Goal: Transaction & Acquisition: Purchase product/service

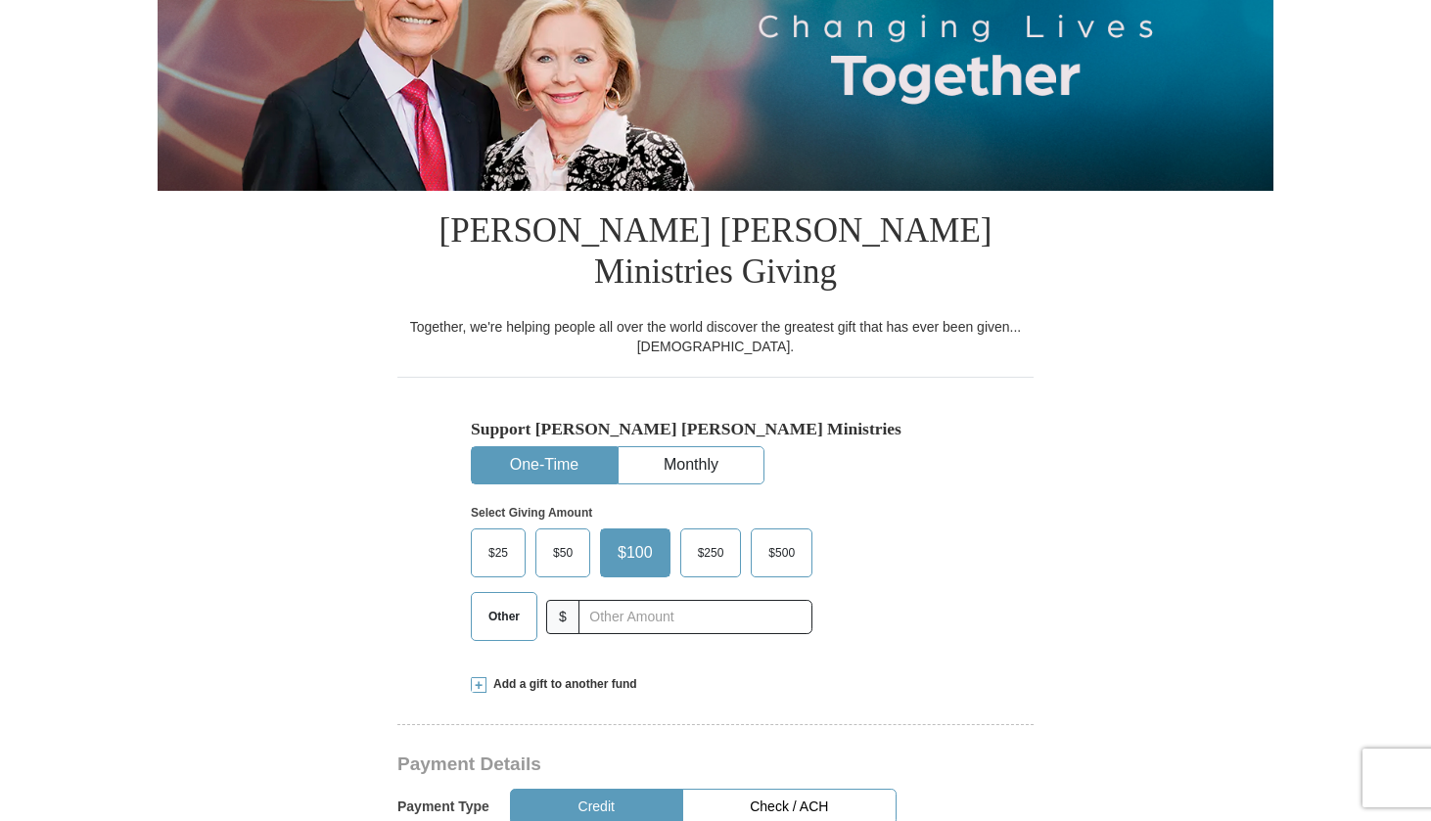
scroll to position [306, 0]
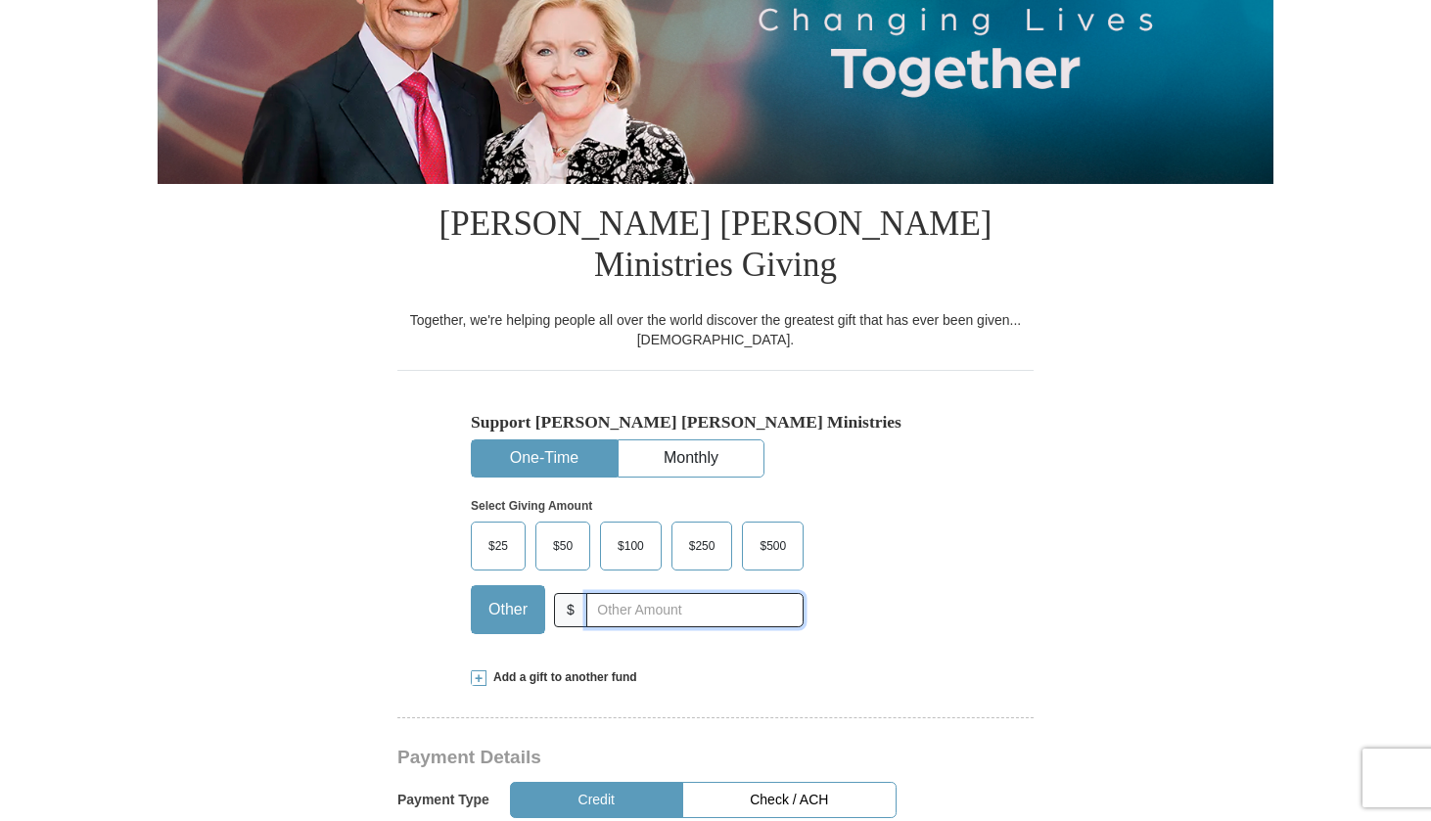
click at [606, 593] on input "text" at bounding box center [694, 610] width 217 height 34
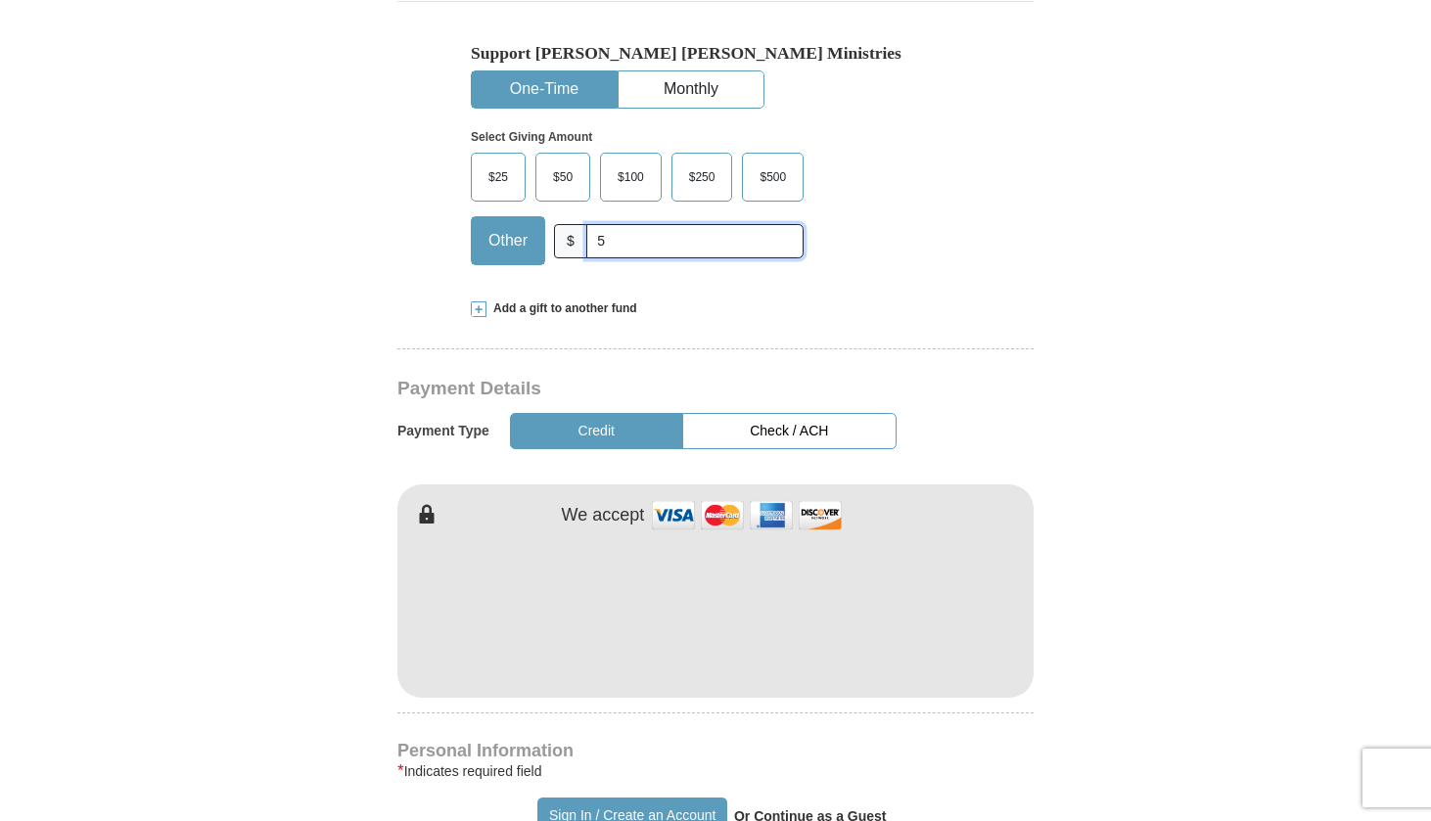
scroll to position [686, 0]
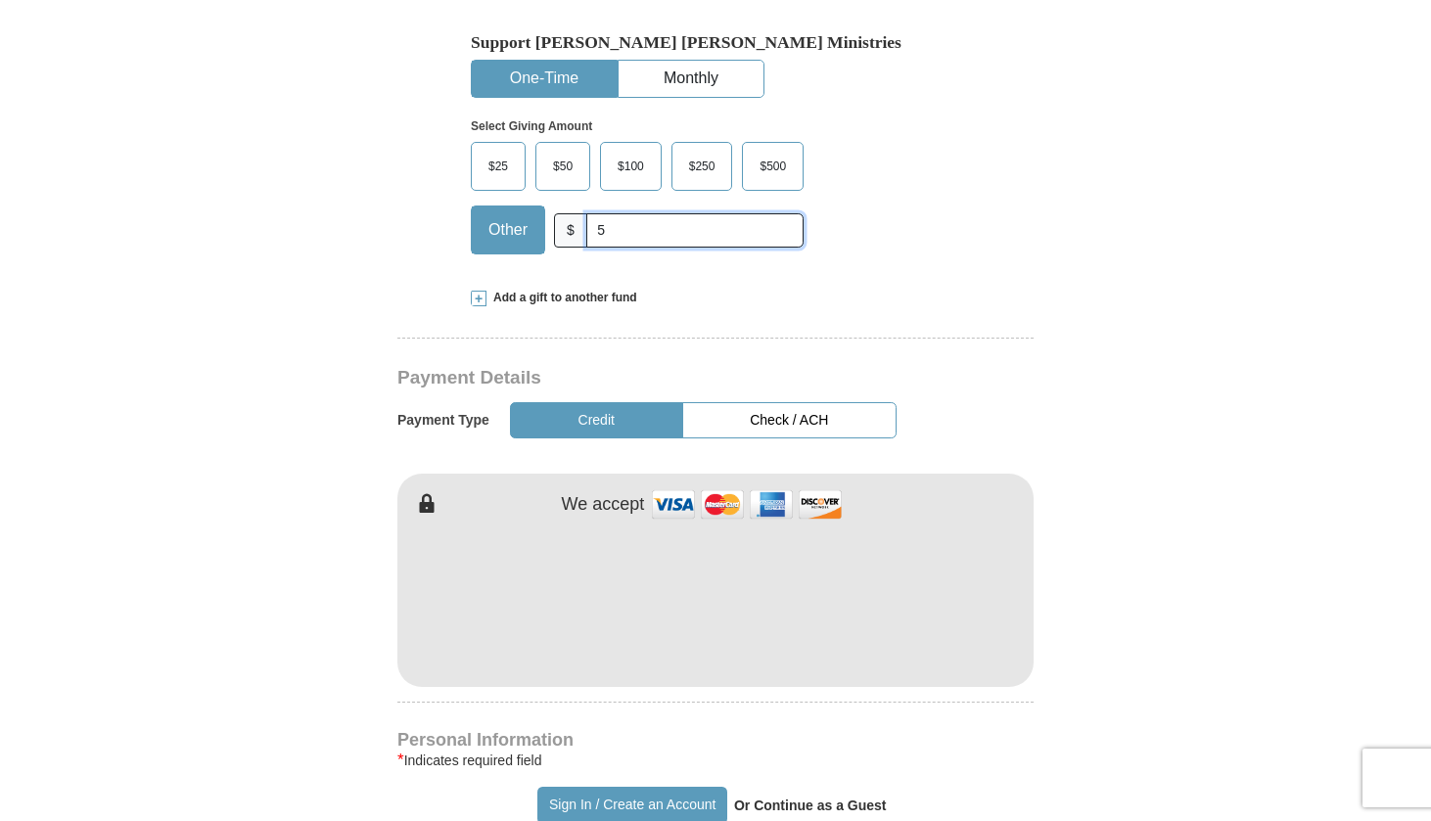
type input "5"
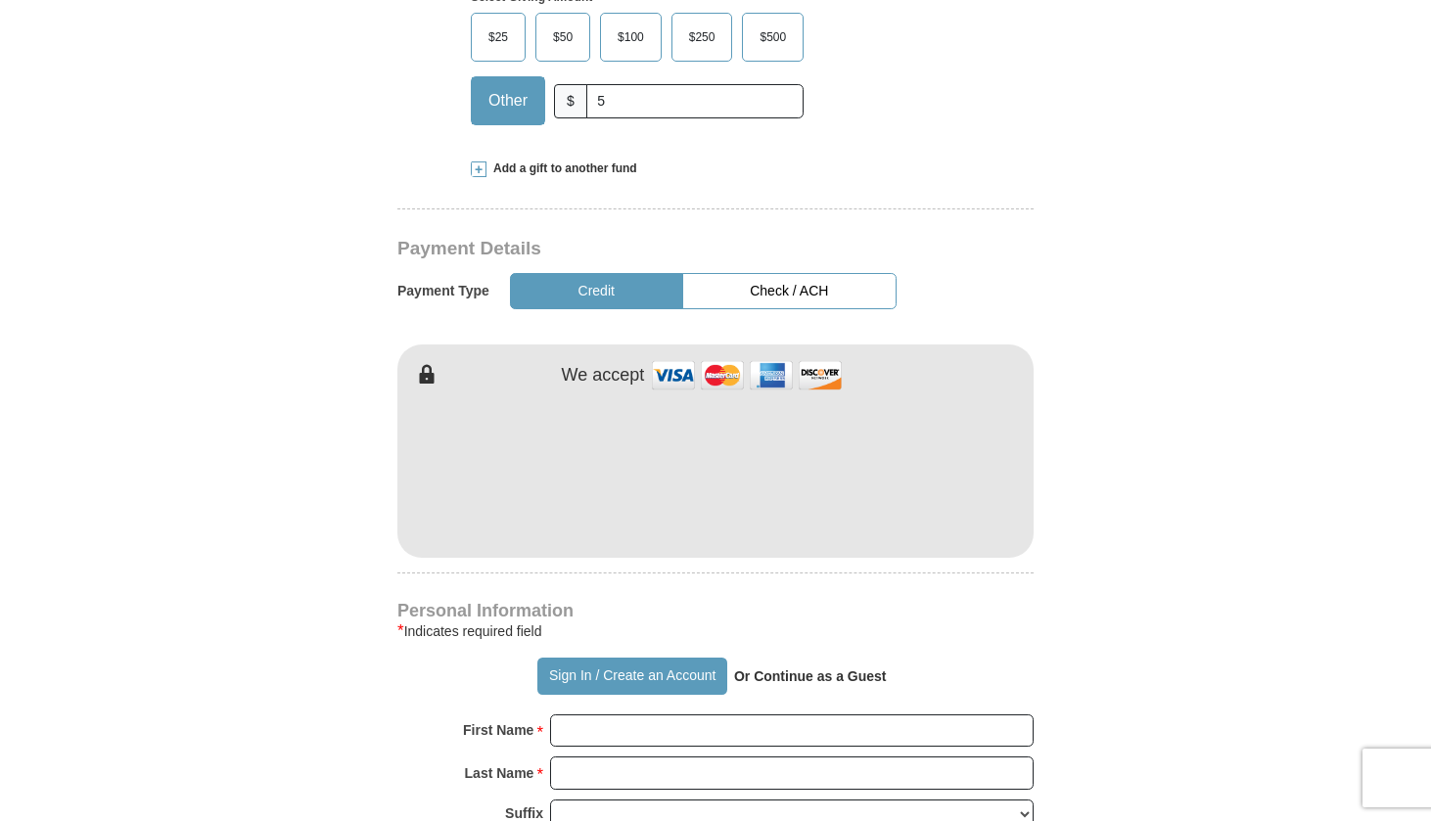
scroll to position [879, 0]
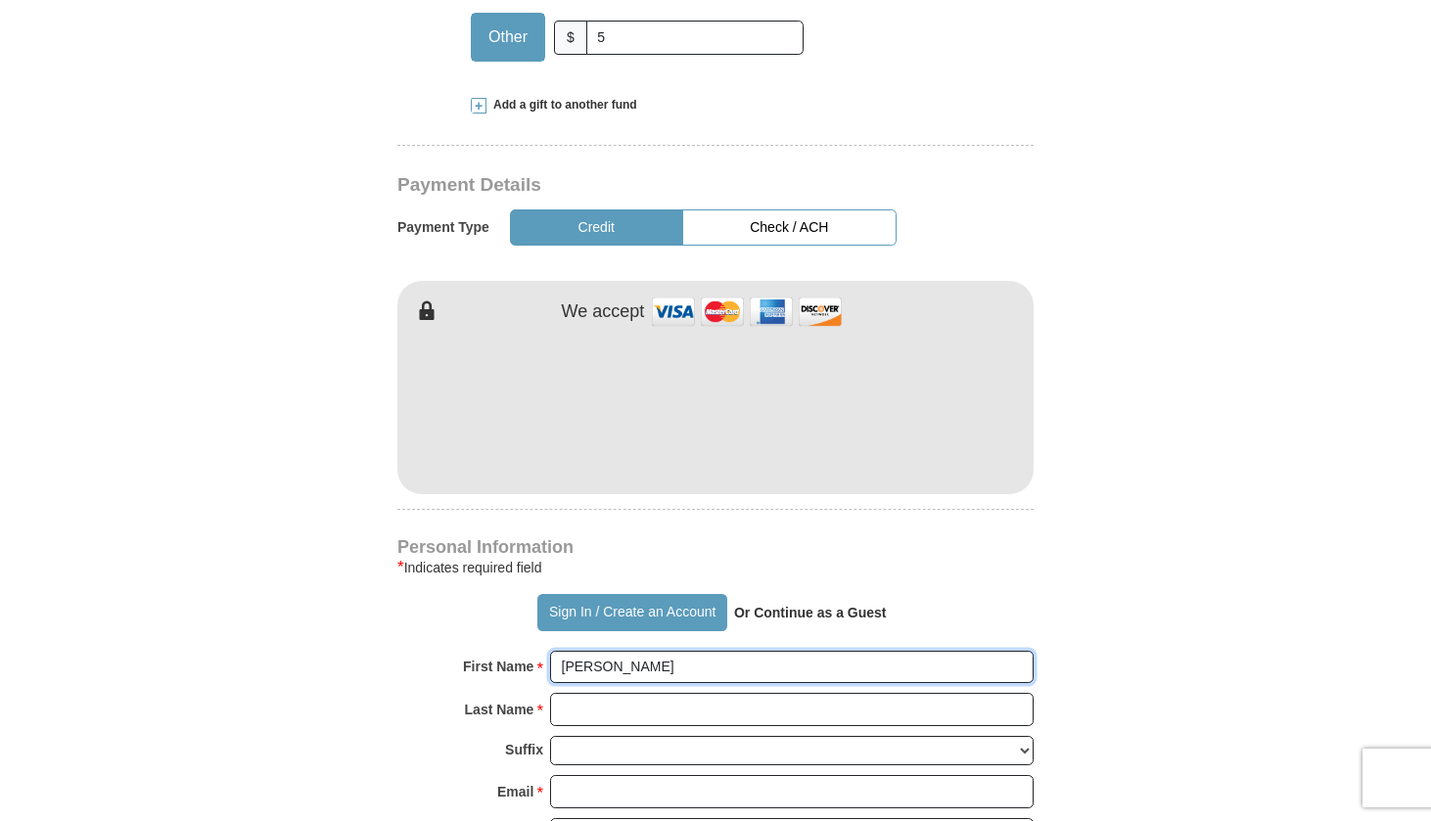
type input "[PERSON_NAME]"
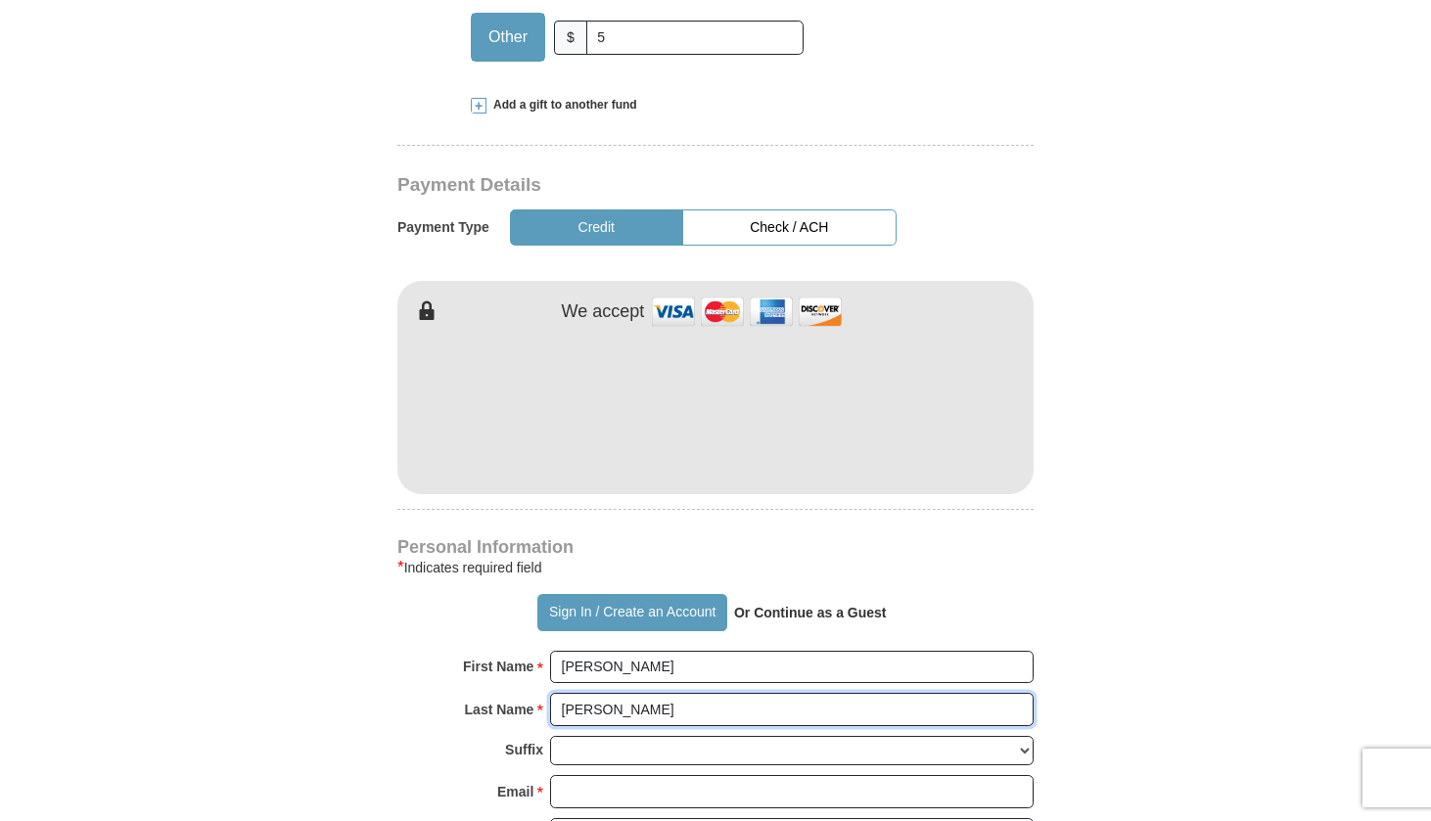
type input "[PERSON_NAME]"
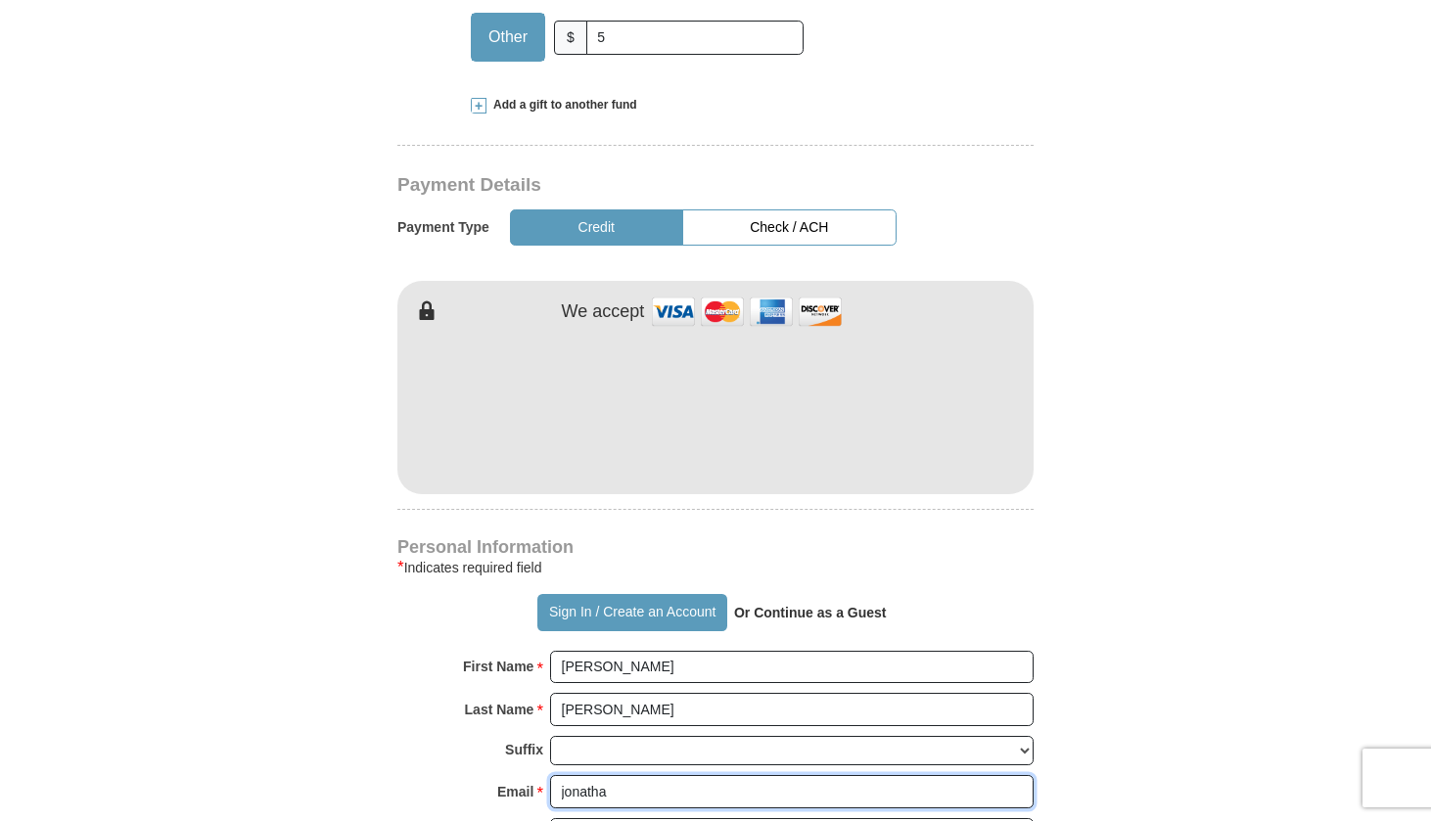
type input "[PERSON_NAME]"
type input "[PERSON_NAME][EMAIL_ADDRESS][PERSON_NAME][DOMAIN_NAME]"
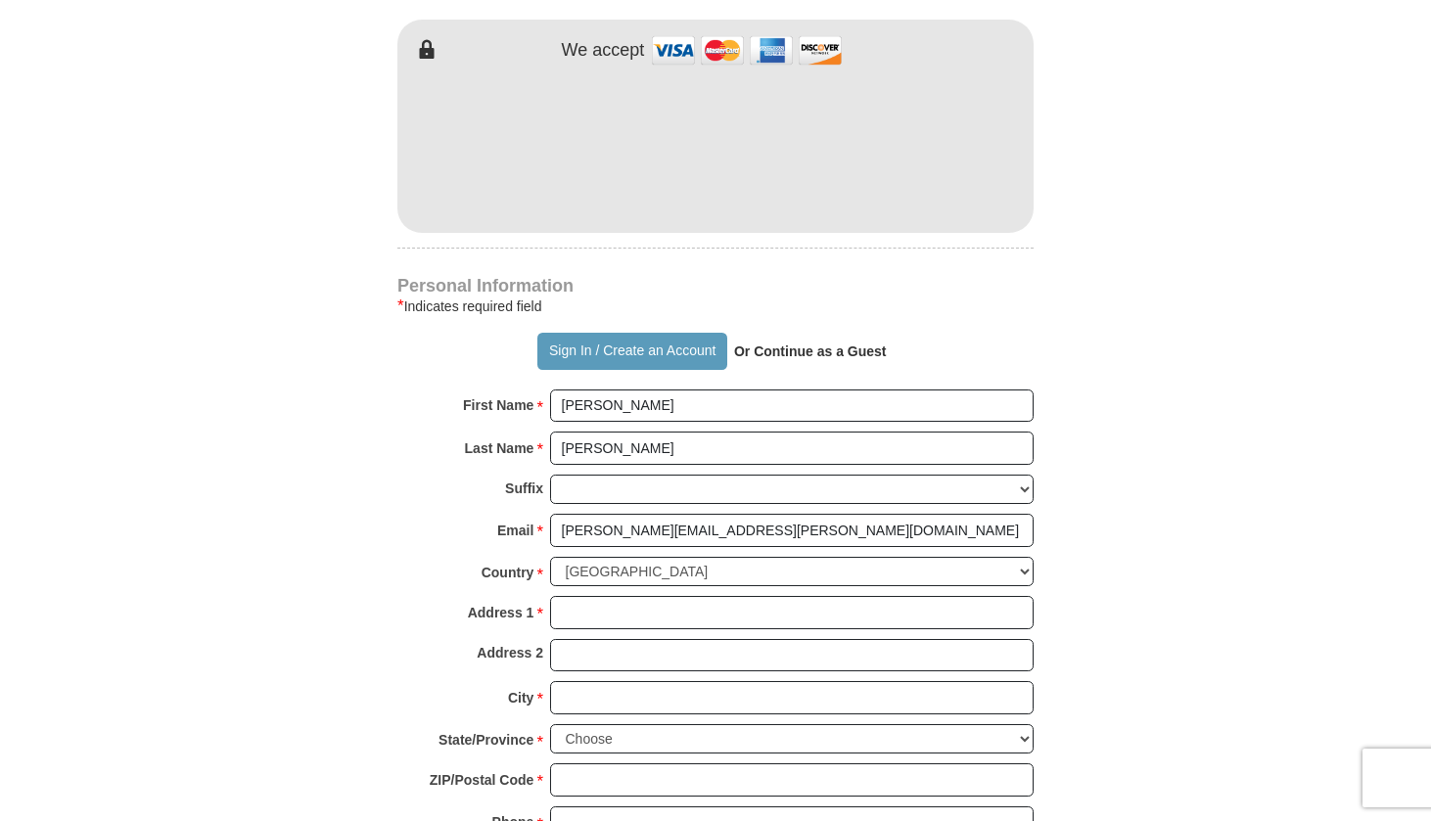
scroll to position [1149, 0]
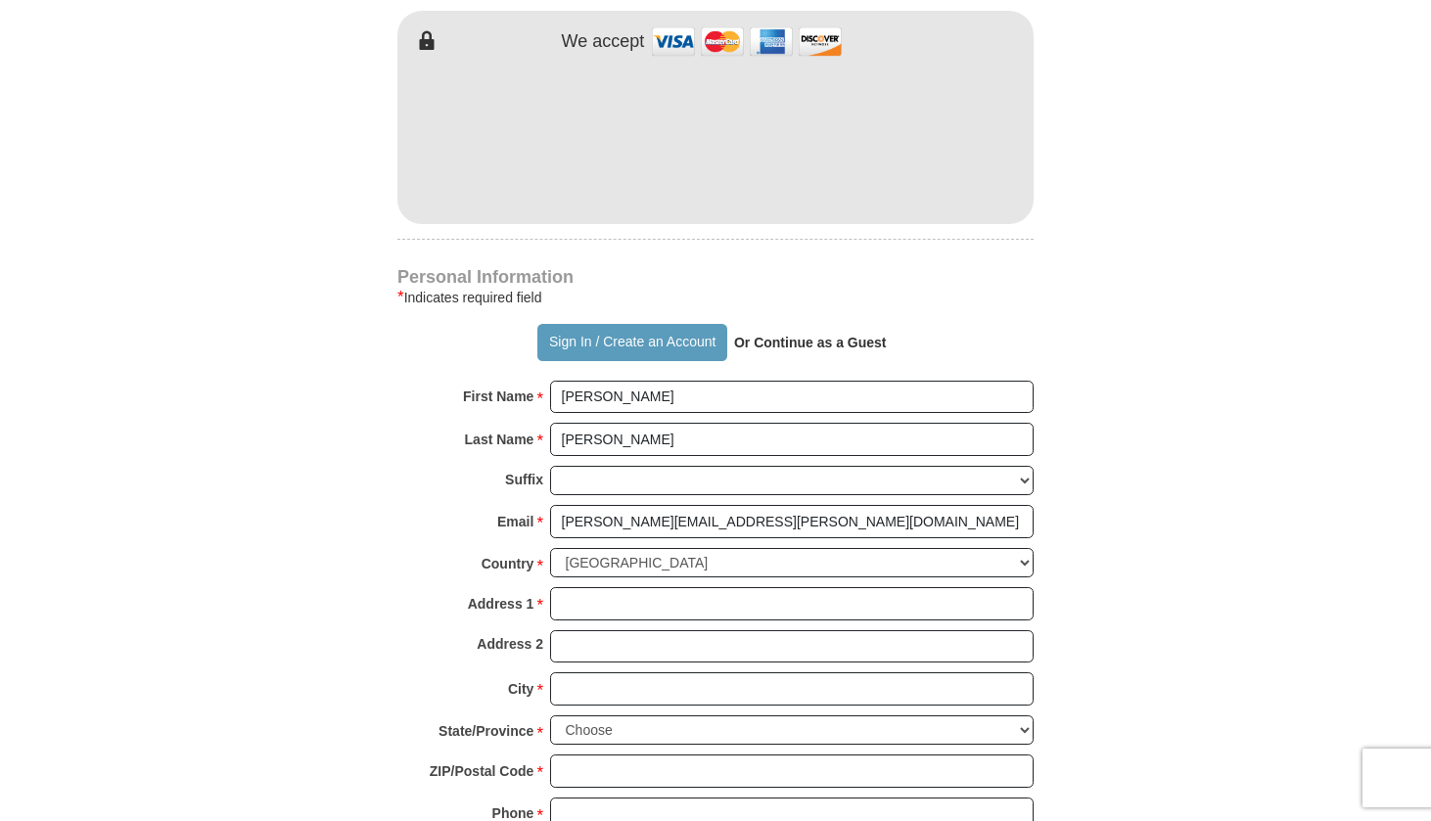
click at [801, 335] on strong "Or Continue as a Guest" at bounding box center [810, 343] width 153 height 16
click at [818, 335] on strong "Or Continue as a Guest" at bounding box center [810, 343] width 153 height 16
click at [794, 335] on strong "Or Continue as a Guest" at bounding box center [810, 343] width 153 height 16
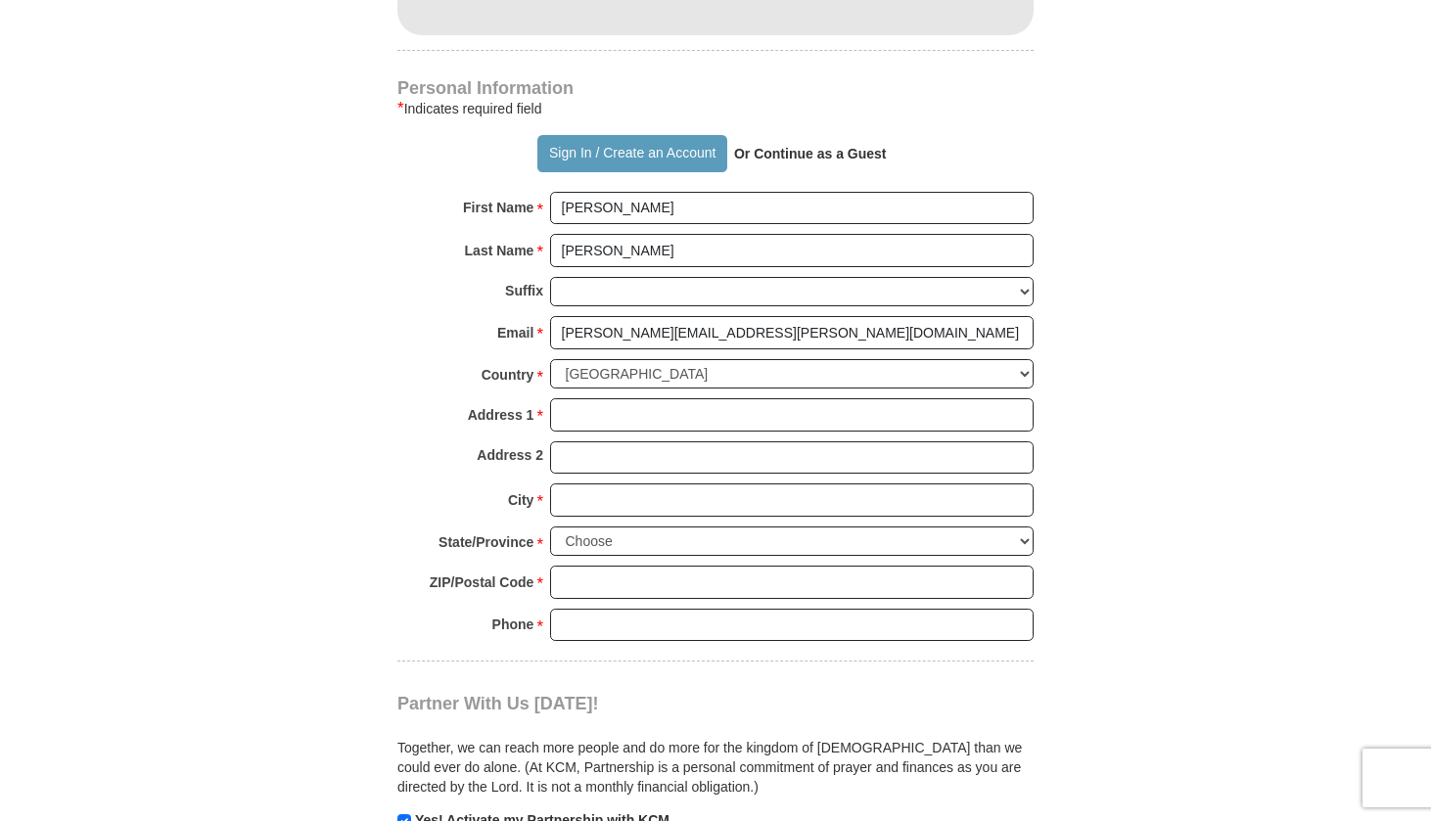
scroll to position [1284, 0]
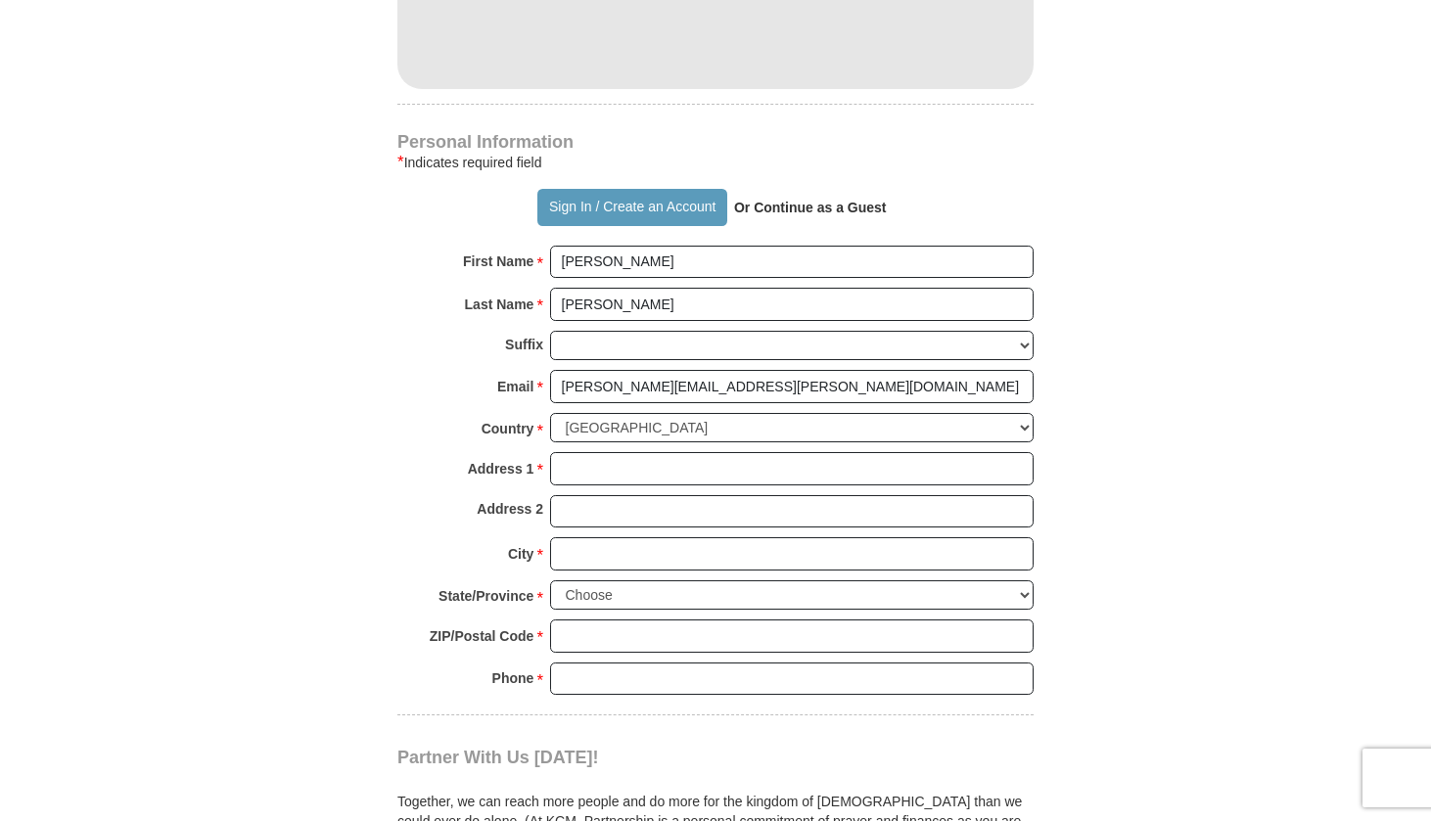
click at [786, 200] on strong "Or Continue as a Guest" at bounding box center [810, 208] width 153 height 16
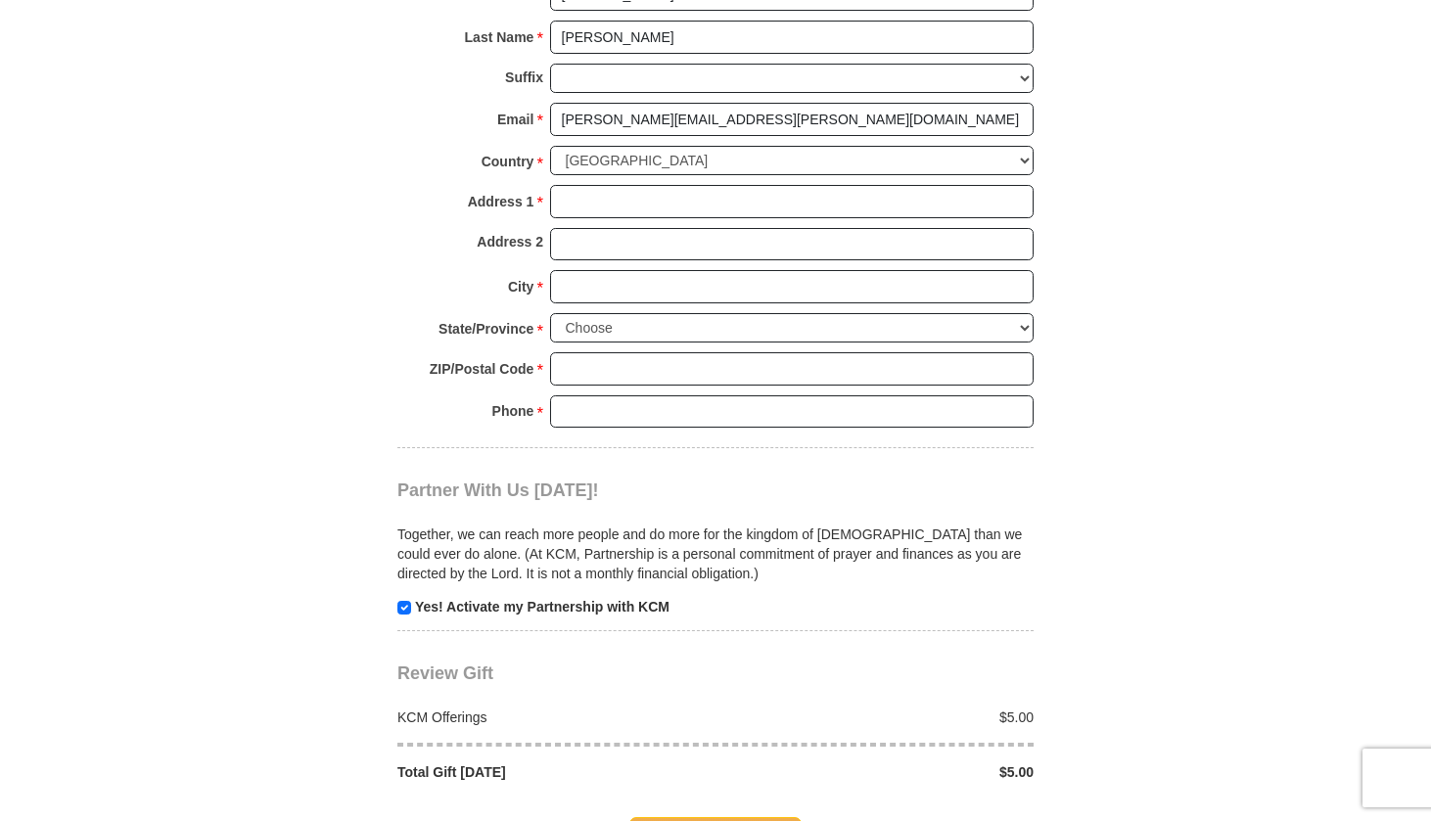
scroll to position [1677, 0]
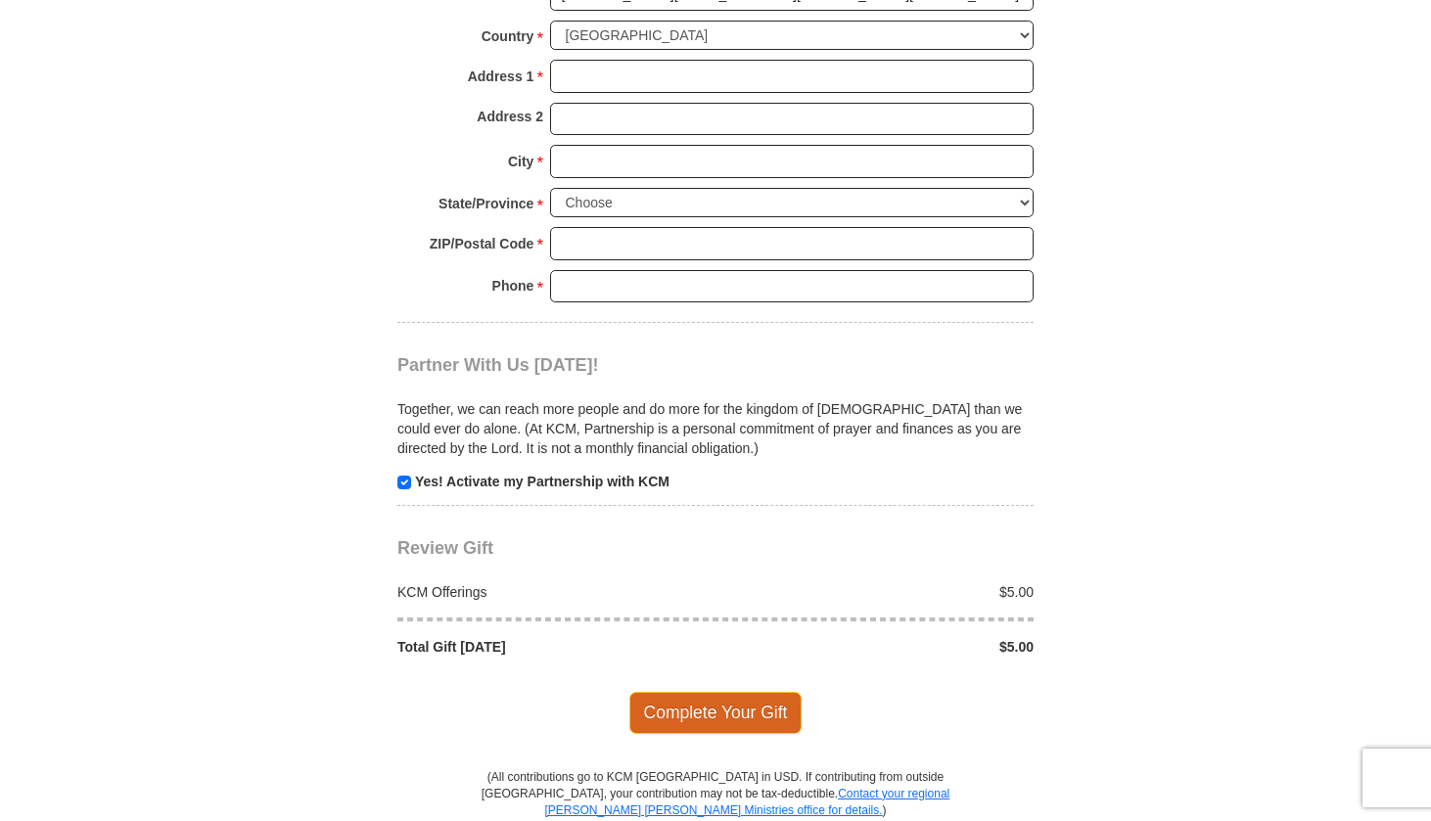
click at [721, 692] on span "Complete Your Gift" at bounding box center [715, 712] width 173 height 41
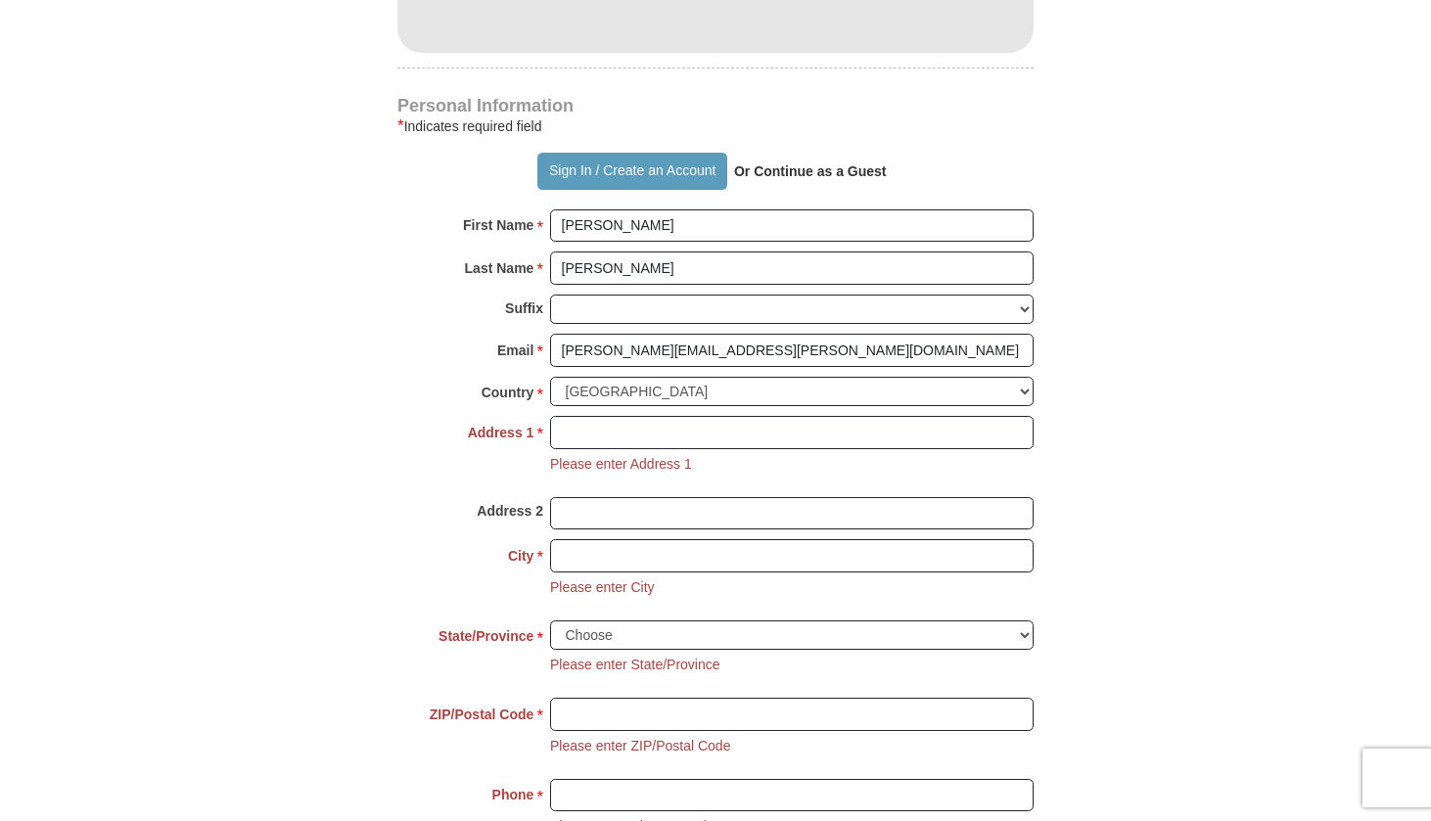
scroll to position [1323, 0]
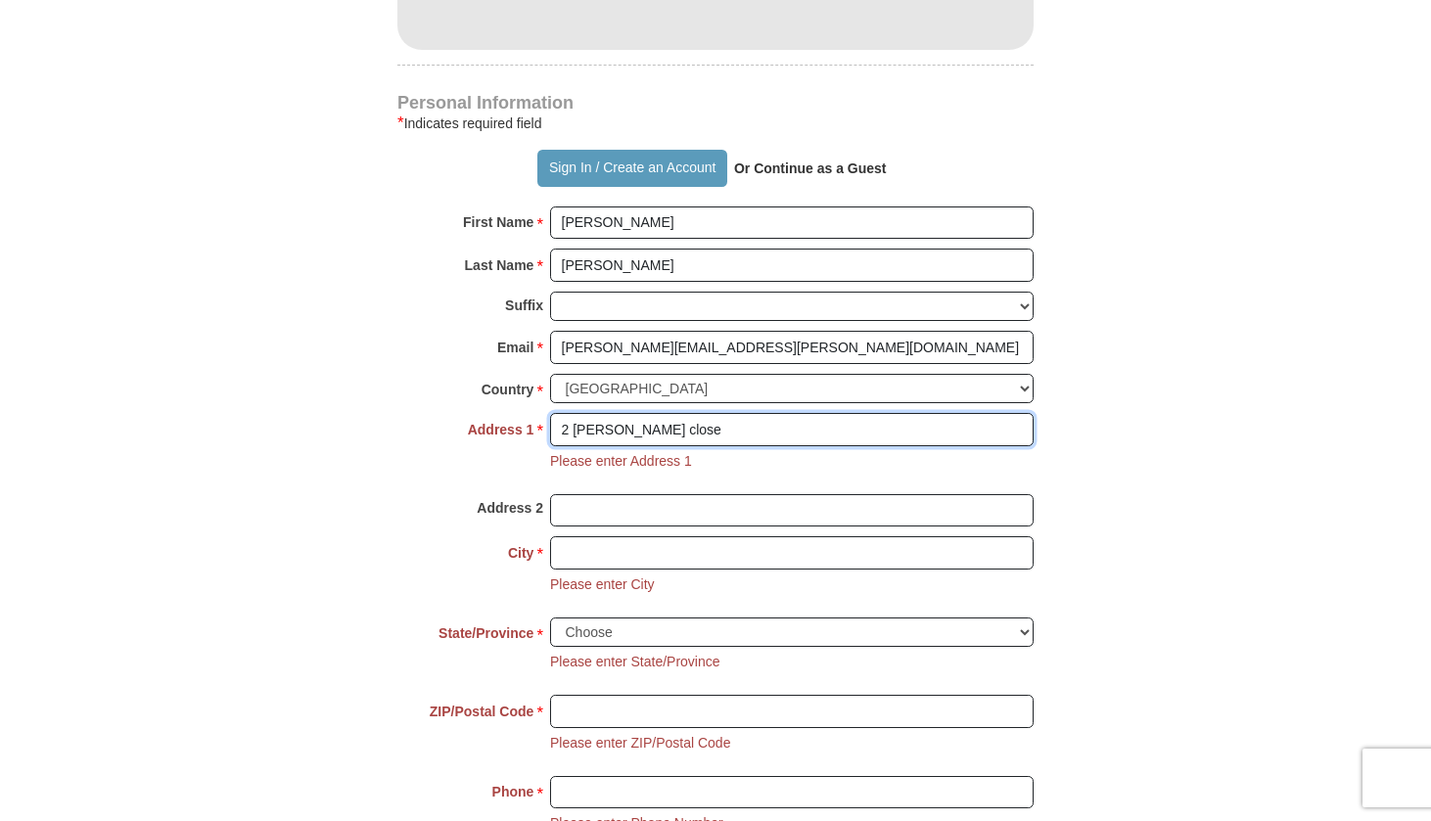
type input "2 [PERSON_NAME] close"
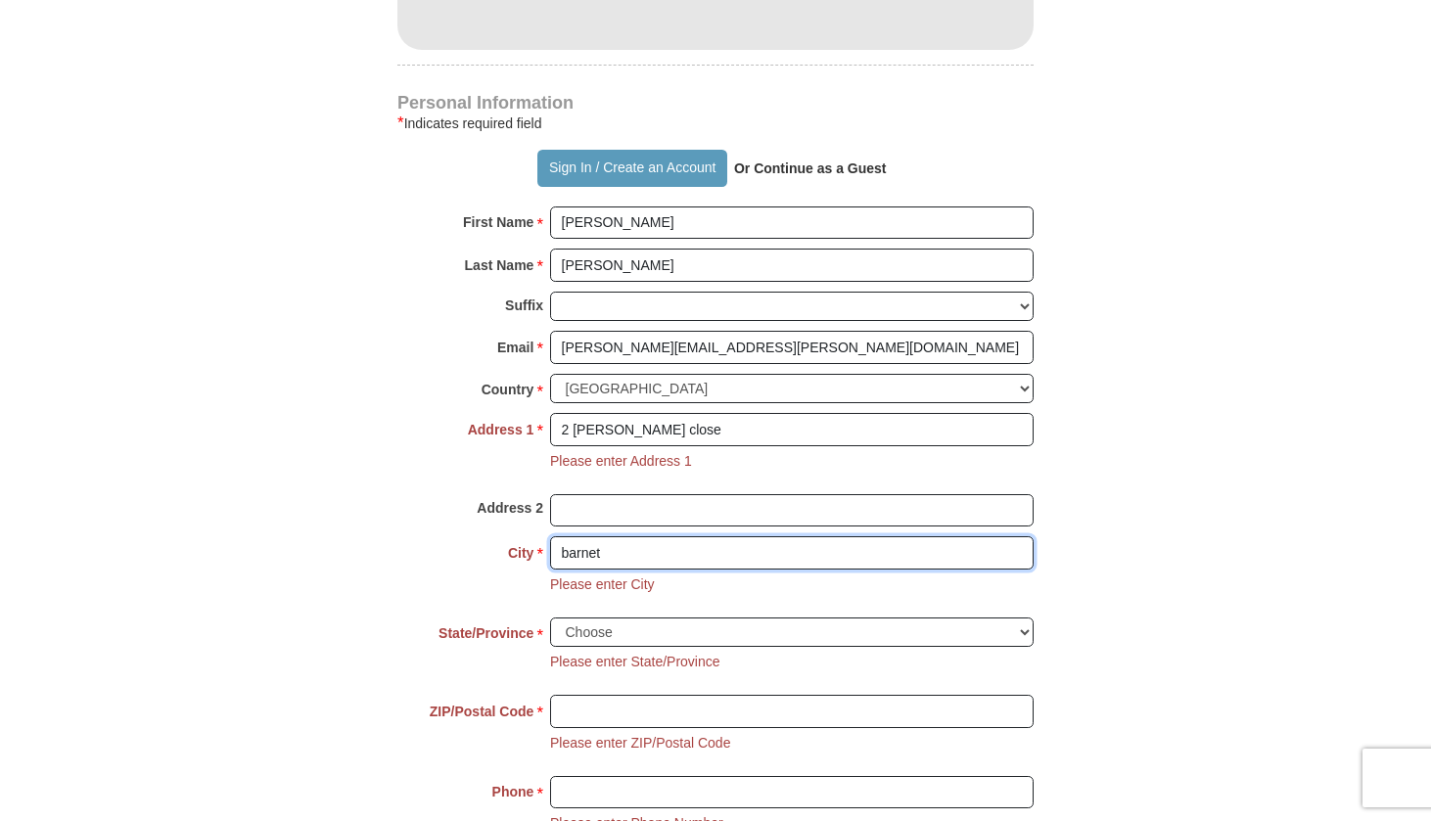
type input "barnet"
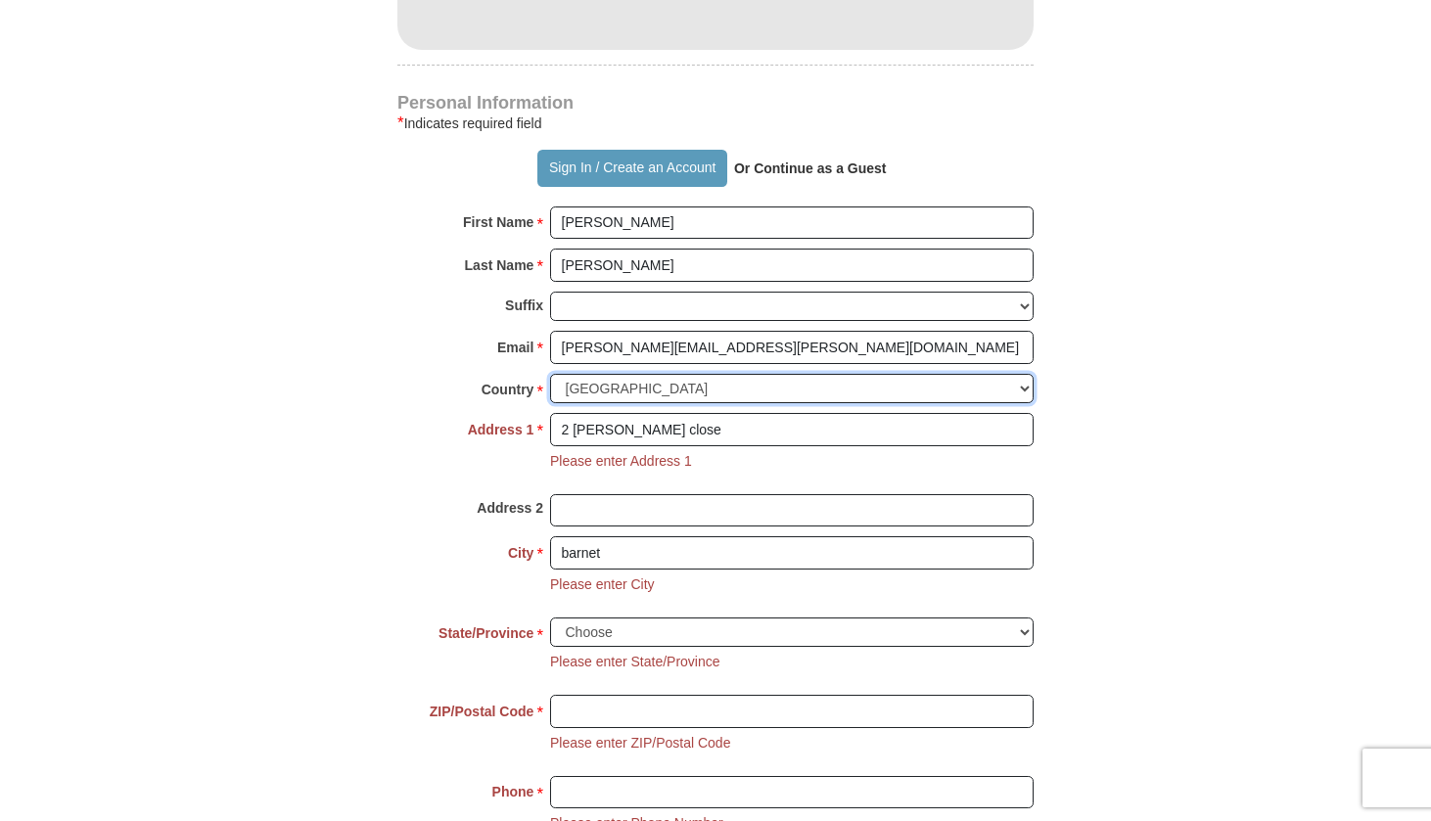
select select "GB"
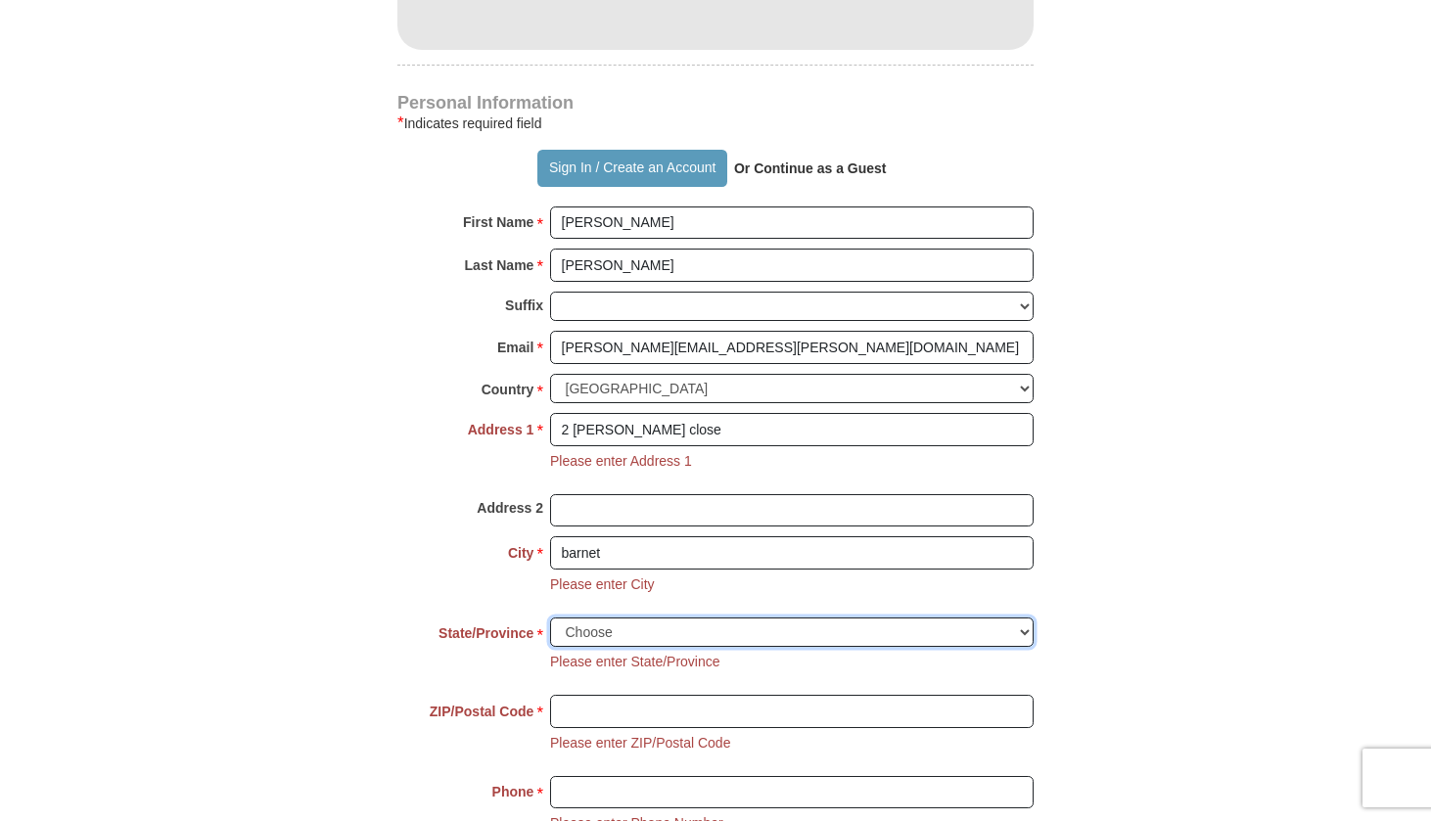
select select "HFORD"
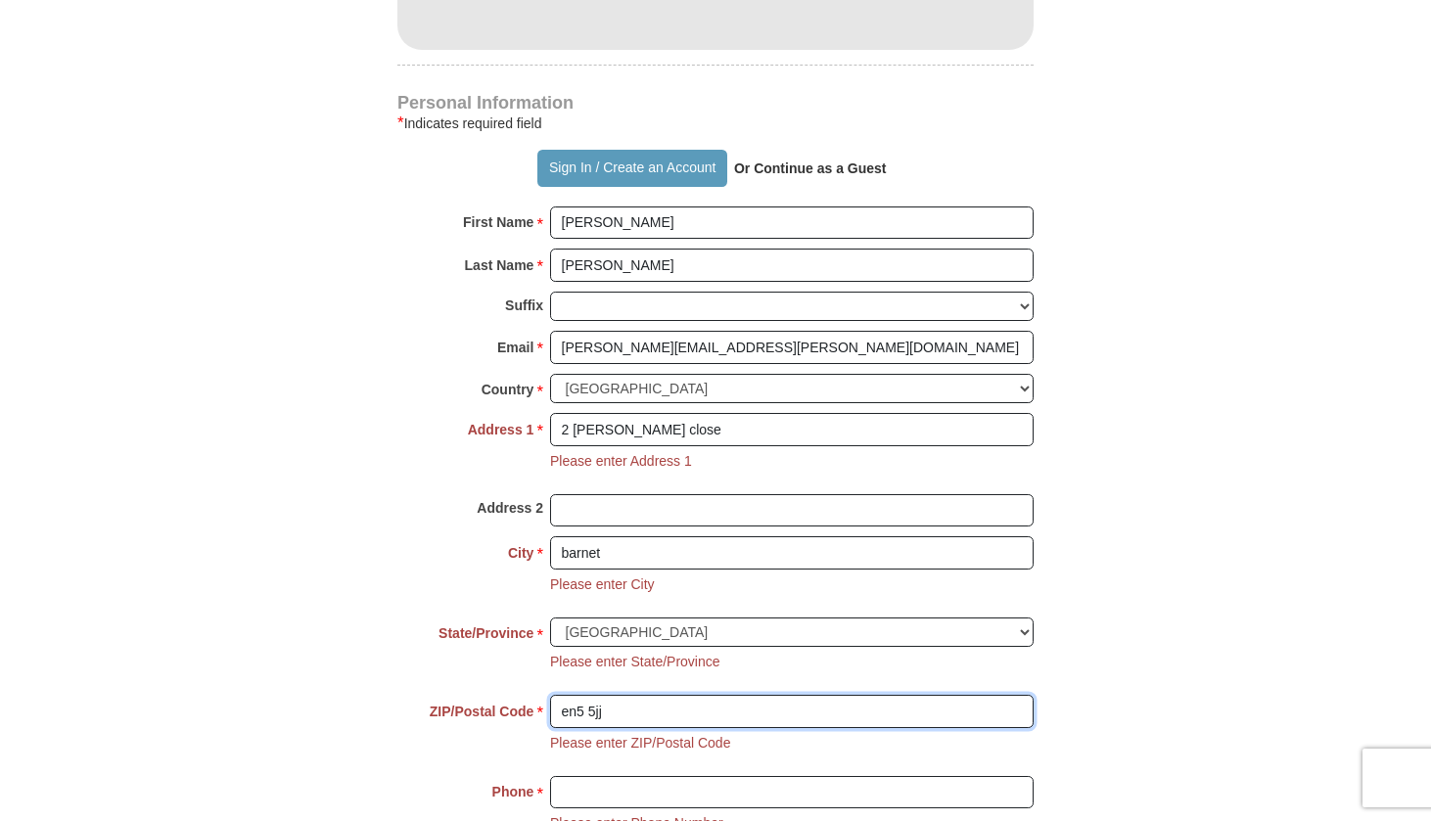
type input "en5 5jj"
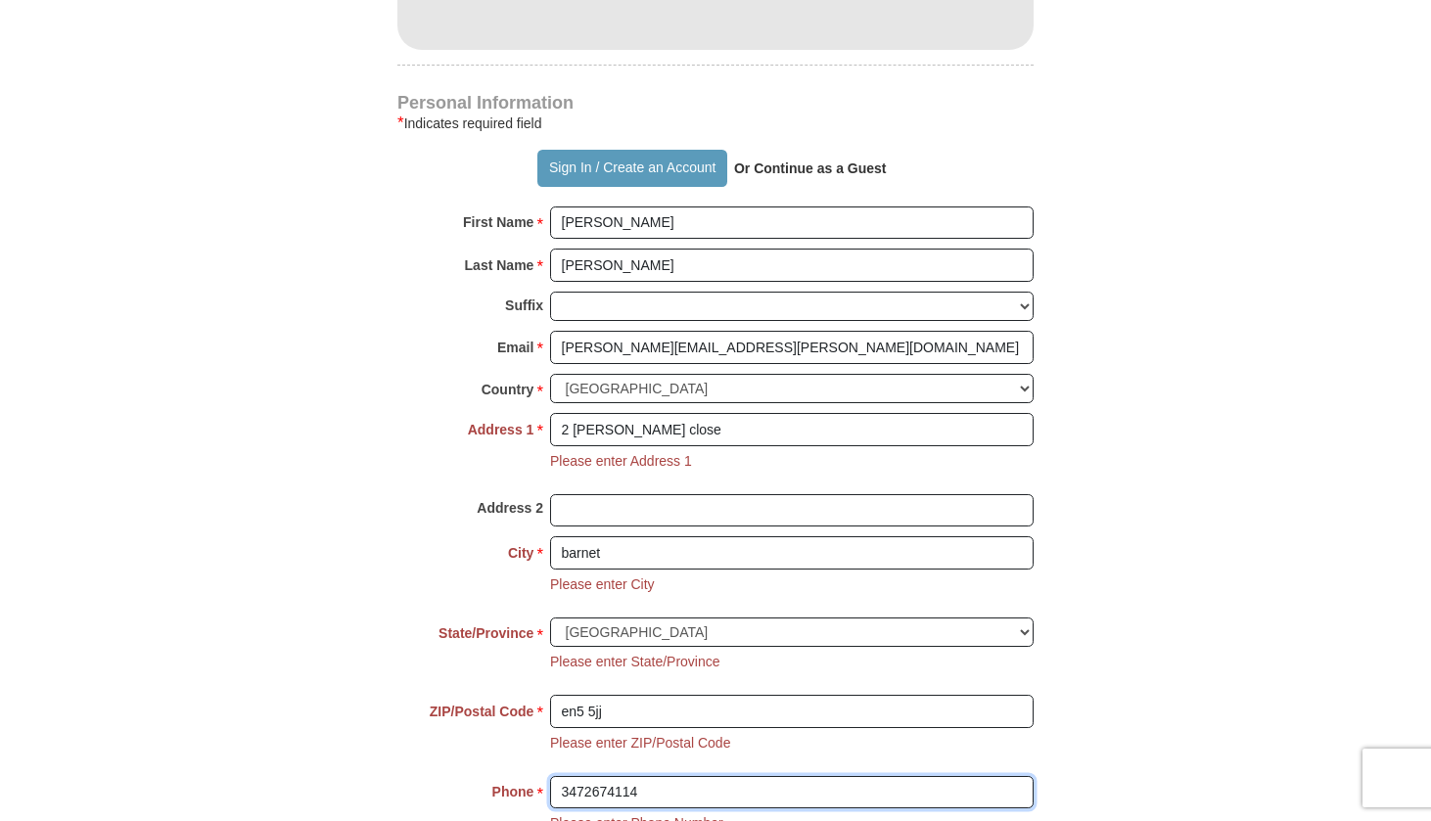
type input "3472674114"
click at [913, 776] on div "3472674114 Please enter Phone Number Please enter Phone" at bounding box center [792, 811] width 484 height 71
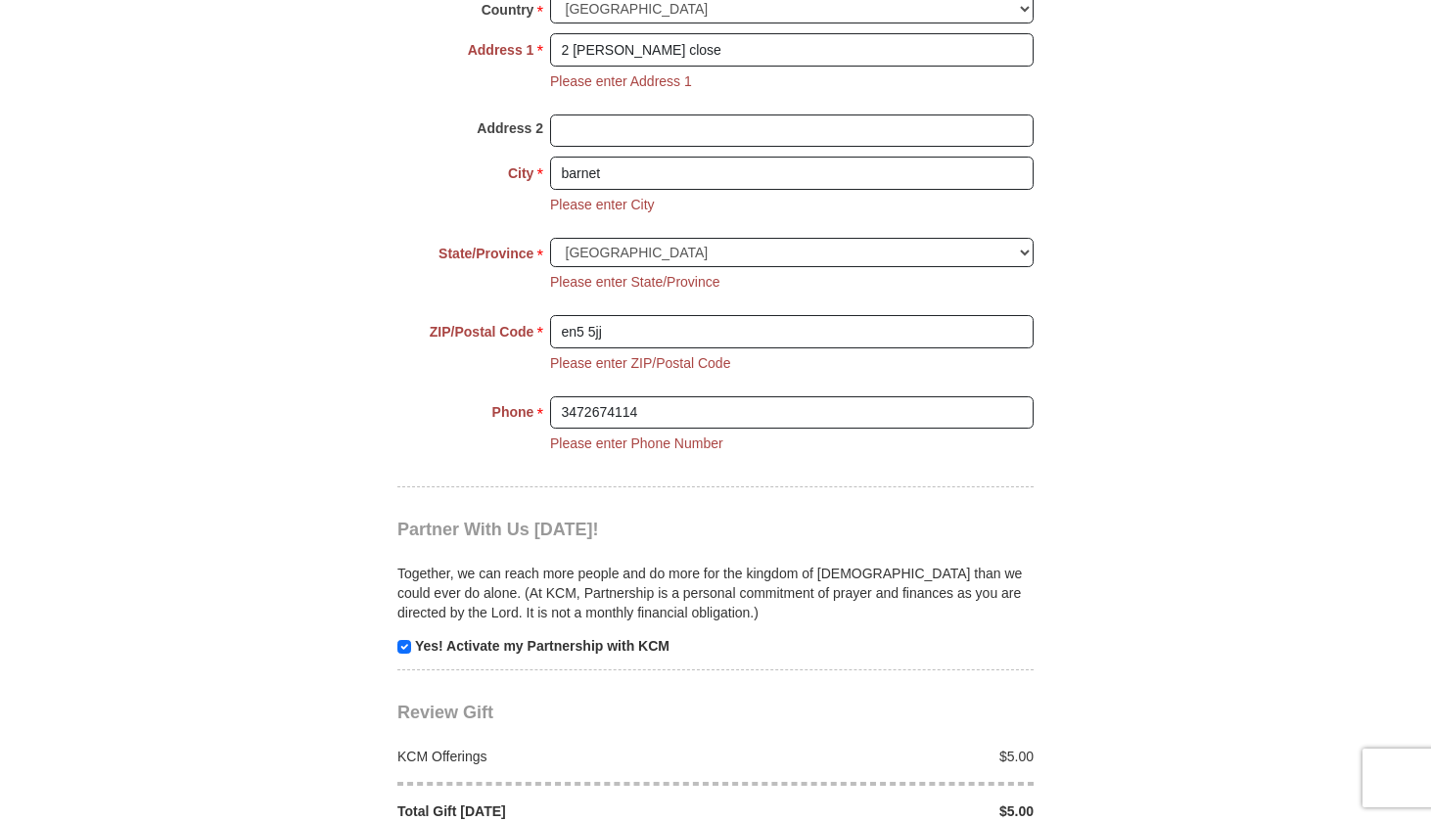
scroll to position [1782, 0]
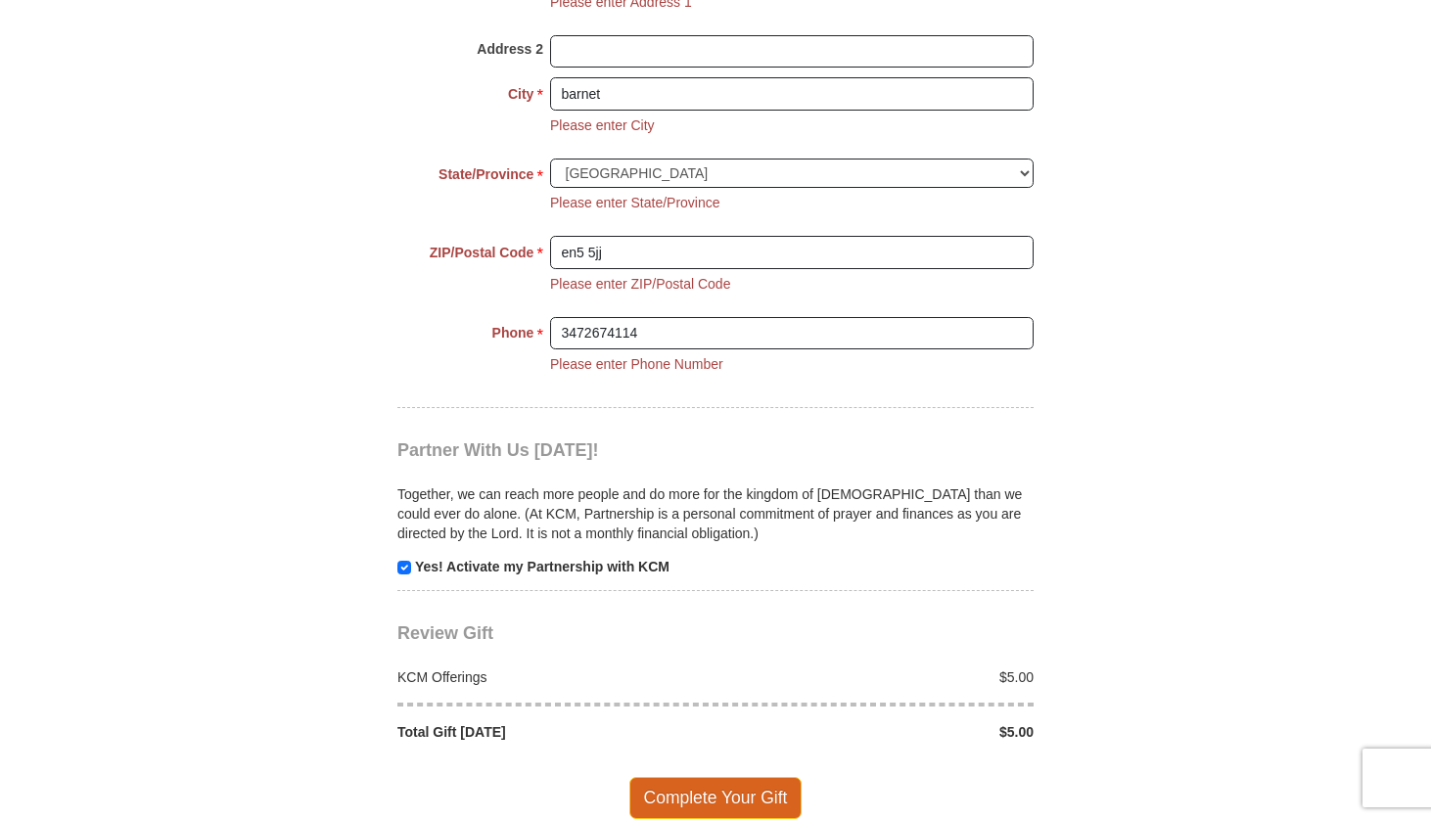
click at [732, 777] on span "Complete Your Gift" at bounding box center [715, 797] width 173 height 41
